Goal: Task Accomplishment & Management: Use online tool/utility

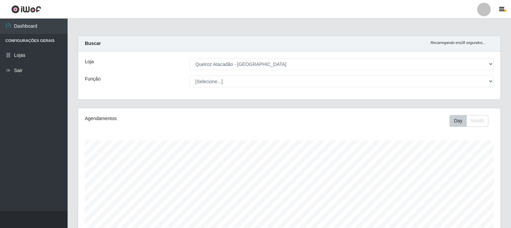
select select "464"
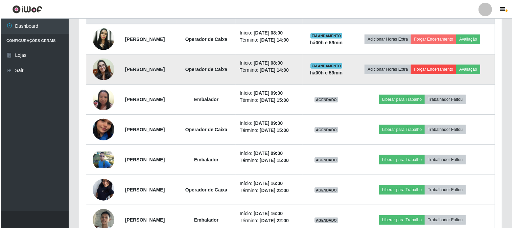
scroll to position [272, 0]
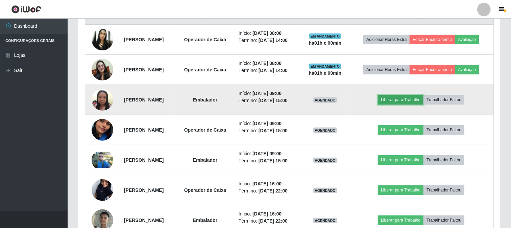
click at [415, 104] on button "Liberar para Trabalho" at bounding box center [401, 99] width 46 height 9
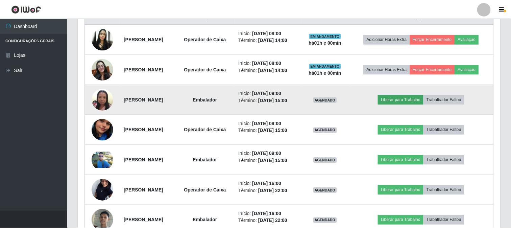
scroll to position [140, 418]
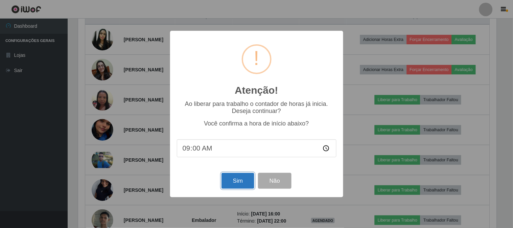
click at [247, 180] on button "Sim" at bounding box center [237, 181] width 33 height 16
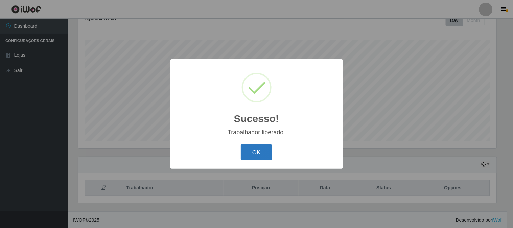
click at [257, 149] on button "OK" at bounding box center [256, 152] width 31 height 16
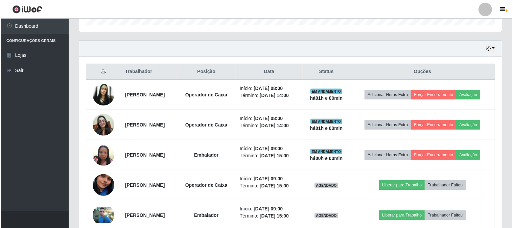
scroll to position [251, 0]
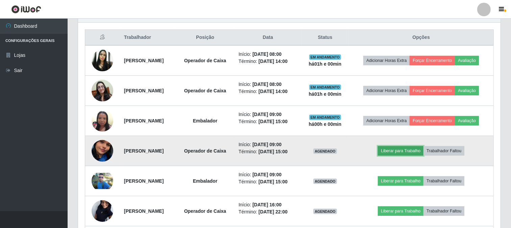
click at [407, 155] on button "Liberar para Trabalho" at bounding box center [401, 150] width 46 height 9
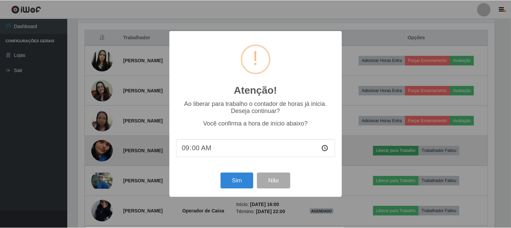
scroll to position [140, 418]
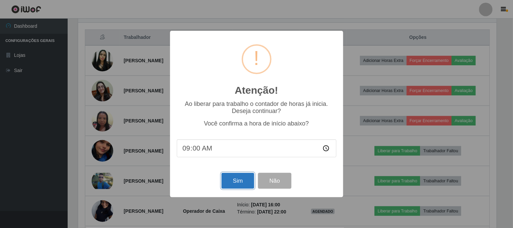
click at [235, 184] on button "Sim" at bounding box center [237, 181] width 33 height 16
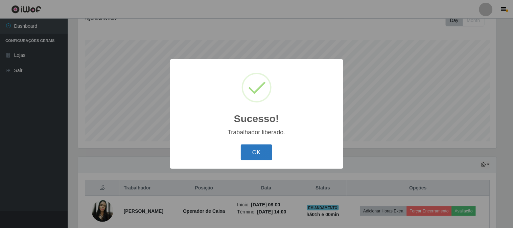
click at [256, 149] on button "OK" at bounding box center [256, 152] width 31 height 16
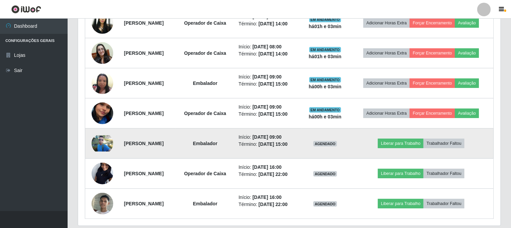
scroll to position [347, 0]
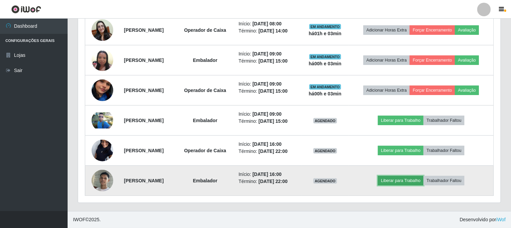
click at [417, 179] on button "Liberar para Trabalho" at bounding box center [401, 180] width 46 height 9
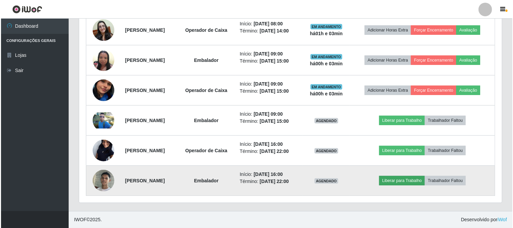
scroll to position [140, 418]
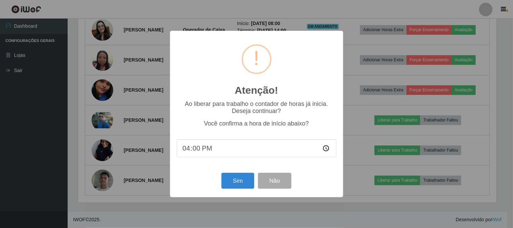
click at [42, 131] on div "Atenção! × Ao liberar para trabalho o contador de horas já inicia. Deseja conti…" at bounding box center [256, 114] width 513 height 228
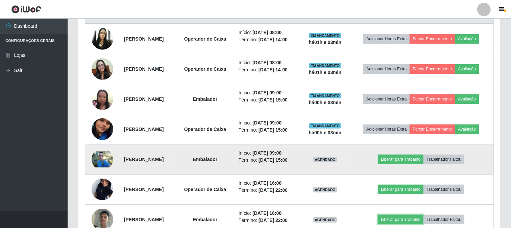
scroll to position [274, 0]
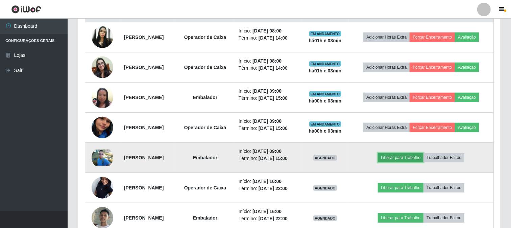
click at [419, 162] on button "Liberar para Trabalho" at bounding box center [401, 157] width 46 height 9
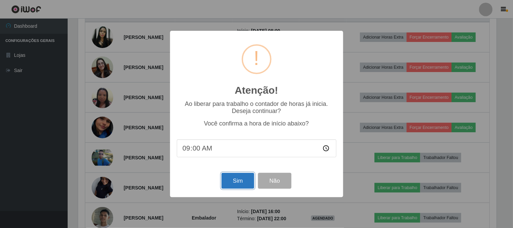
click at [234, 179] on button "Sim" at bounding box center [237, 181] width 33 height 16
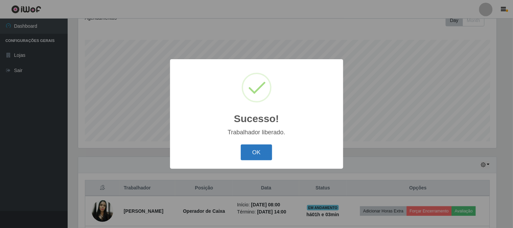
click at [255, 151] on button "OK" at bounding box center [256, 152] width 31 height 16
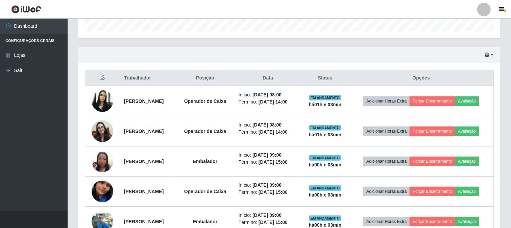
scroll to position [213, 0]
